Goal: Transaction & Acquisition: Book appointment/travel/reservation

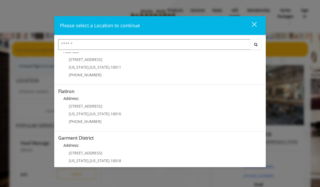
scroll to position [108, 0]
click at [183, 109] on "Flatiron Address: 10 E 23rd St New York , New York , 10010 (917) 475-1765" at bounding box center [160, 108] width 204 height 39
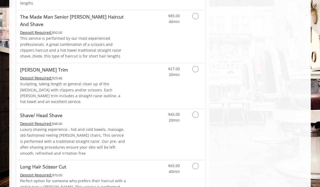
click at [199, 109] on link "Grooming services" at bounding box center [194, 116] width 13 height 15
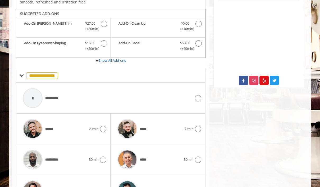
scroll to position [183, 0]
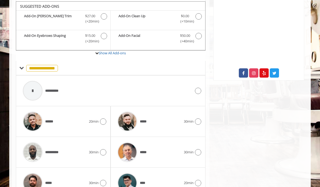
click at [102, 15] on icon "Shave/ Head Shave Add-onS" at bounding box center [104, 16] width 6 height 6
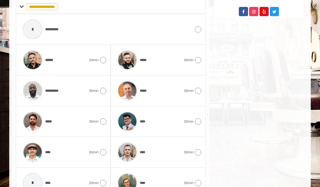
scroll to position [250, 0]
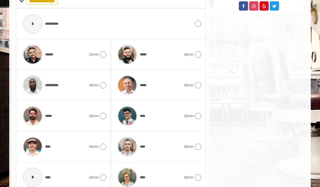
click at [199, 113] on icon at bounding box center [198, 116] width 6 height 6
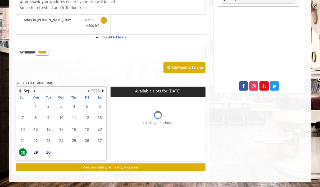
scroll to position [146, 0]
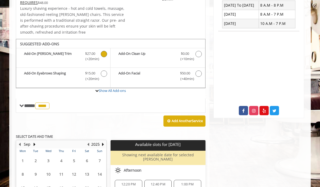
click at [195, 165] on div "Afternoon" at bounding box center [158, 170] width 95 height 11
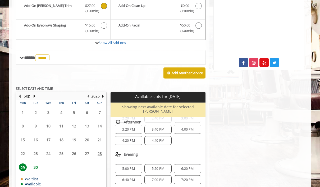
scroll to position [194, 0]
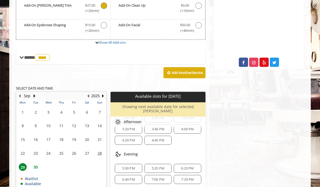
click at [164, 166] on span "5:20 PM" at bounding box center [158, 168] width 12 height 4
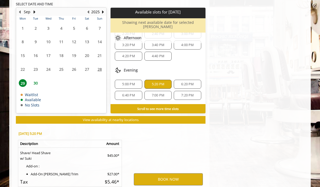
scroll to position [311, 0]
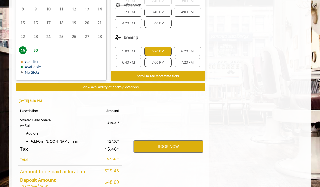
click at [180, 140] on button "BOOK NOW" at bounding box center [168, 146] width 69 height 12
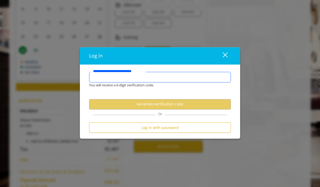
click at [175, 83] on input "**********" at bounding box center [160, 77] width 142 height 11
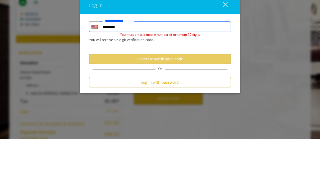
type input "**********"
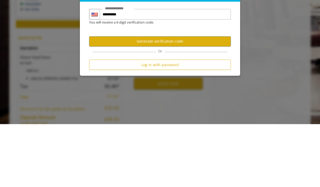
click at [177, 122] on button "Log in with password" at bounding box center [160, 127] width 142 height 10
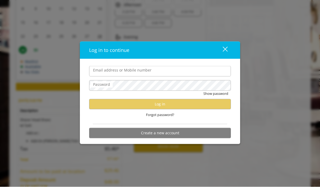
scroll to position [0, 0]
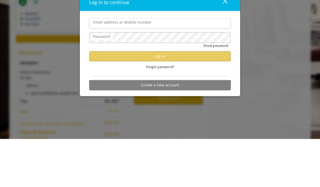
click at [163, 66] on input "Email address or Mobile number" at bounding box center [160, 71] width 142 height 11
type input "**********"
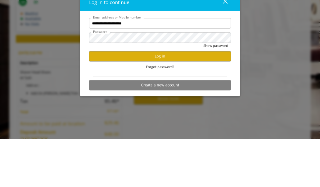
click at [188, 99] on button "Log in" at bounding box center [160, 104] width 142 height 10
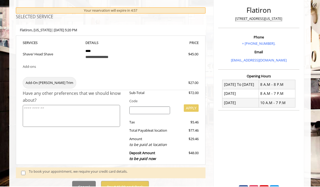
scroll to position [88, 0]
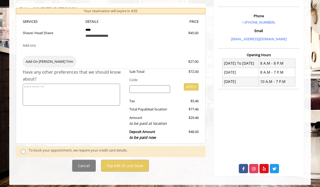
click at [26, 147] on span at bounding box center [25, 151] width 16 height 8
click at [30, 147] on div "To book your appointment, we require your credit card details." at bounding box center [114, 151] width 171 height 8
click at [26, 147] on span at bounding box center [25, 151] width 16 height 8
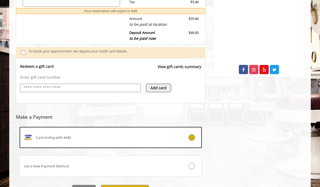
scroll to position [189, 0]
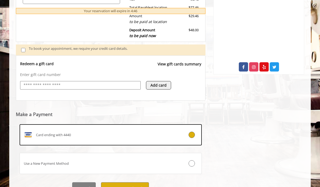
click at [141, 184] on button "Pay $48.00 and Book" at bounding box center [125, 188] width 48 height 12
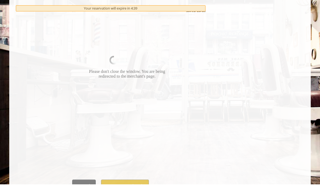
scroll to position [303, 0]
